Goal: Transaction & Acquisition: Purchase product/service

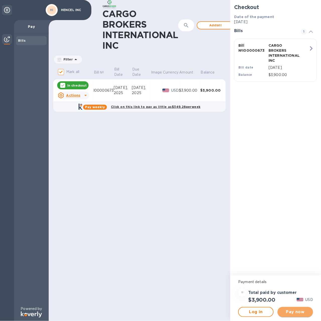
click at [297, 312] on span "Pay now" at bounding box center [295, 312] width 27 height 6
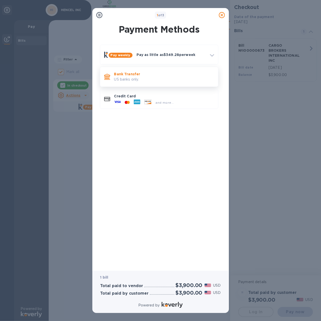
click at [131, 76] on p "Bank Transfer" at bounding box center [164, 74] width 100 height 5
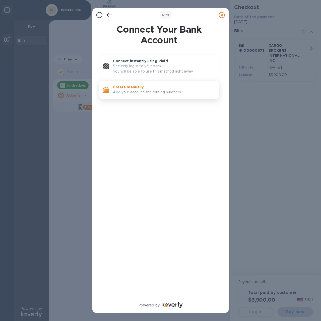
click at [130, 92] on p "Add your account and routing numbers." at bounding box center [164, 92] width 102 height 5
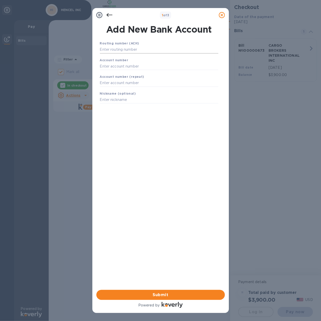
click at [112, 53] on input "text" at bounding box center [159, 50] width 119 height 8
type input "064008637"
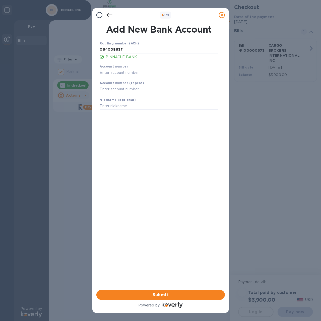
click at [117, 75] on input "text" at bounding box center [159, 73] width 119 height 8
type input "800106669385"
click at [114, 90] on input "text" at bounding box center [159, 90] width 119 height 8
type input "800106669385"
click at [126, 107] on input "text" at bounding box center [159, 107] width 119 height 8
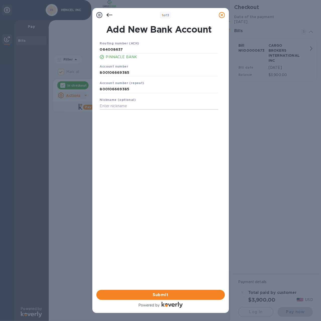
type input "c"
type input "l"
type input "LollyBanks"
click at [168, 295] on span "Submit" at bounding box center [161, 295] width 121 height 6
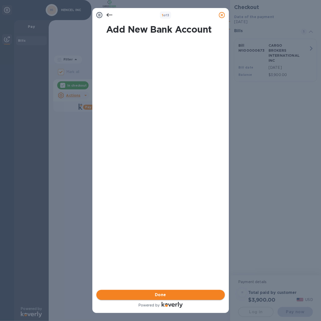
click at [166, 295] on span "Done" at bounding box center [160, 295] width 11 height 6
